Goal: Navigation & Orientation: Go to known website

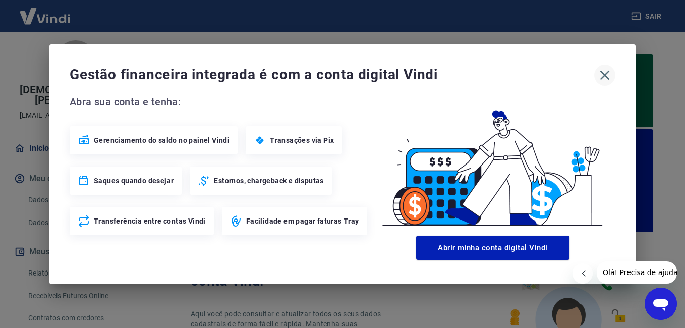
click at [603, 73] on icon "button" at bounding box center [606, 75] width 10 height 10
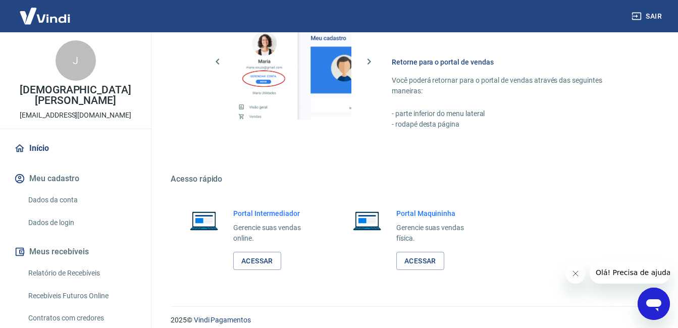
scroll to position [679, 0]
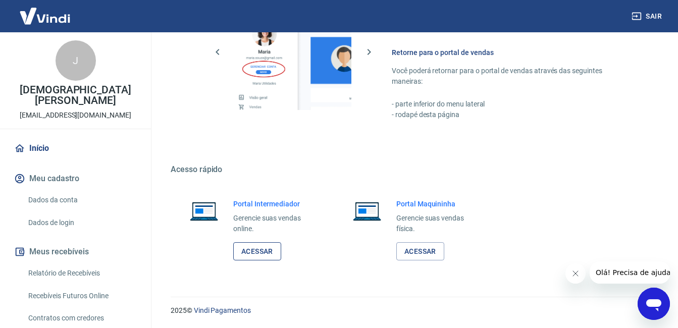
click at [276, 255] on link "Acessar" at bounding box center [257, 251] width 48 height 19
